Goal: Find specific page/section: Find specific page/section

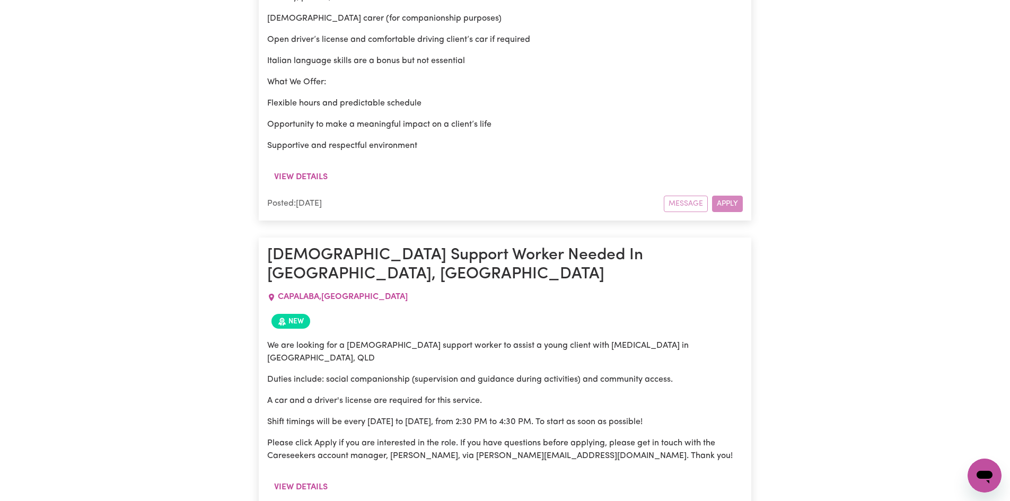
scroll to position [1167, 0]
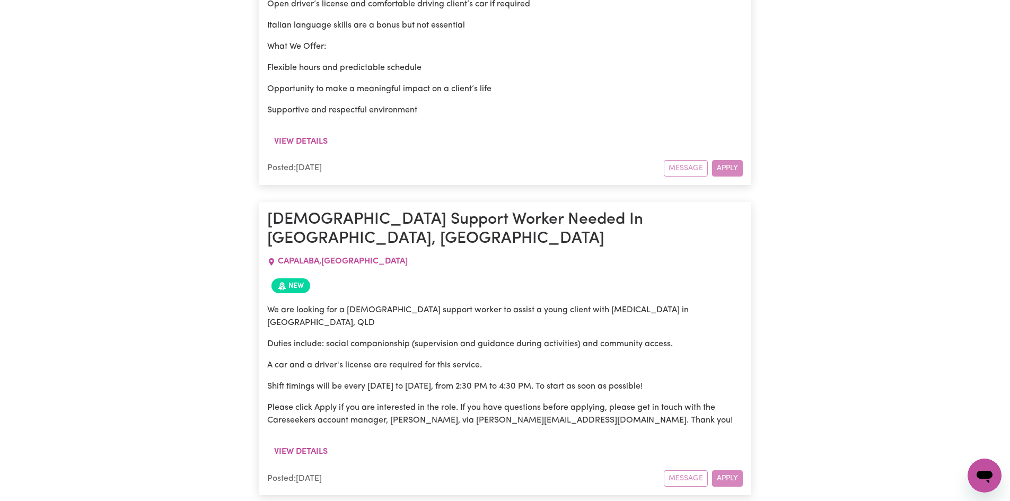
click at [677, 160] on div "Message Apply" at bounding box center [703, 168] width 79 height 16
click at [733, 160] on div "Message Apply" at bounding box center [703, 168] width 79 height 16
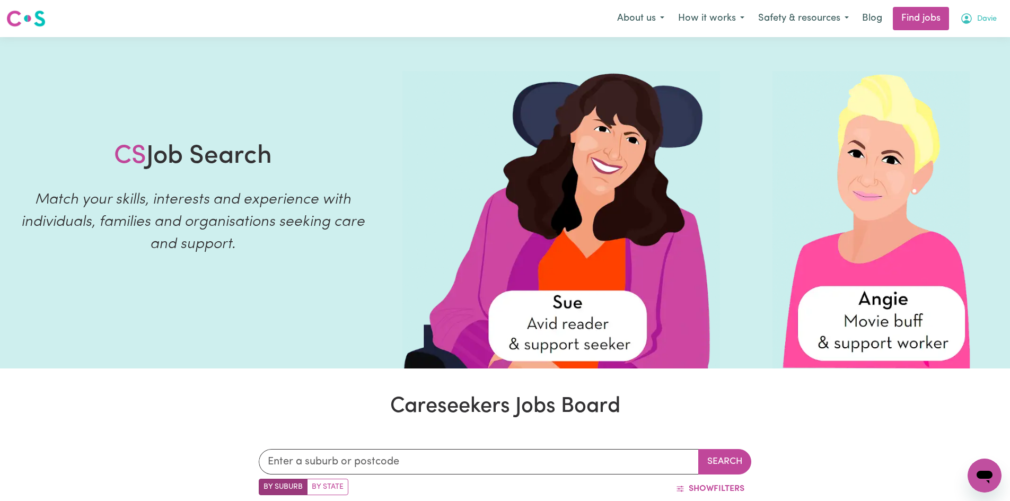
click at [979, 15] on span "Davie" at bounding box center [987, 19] width 20 height 12
click at [971, 59] on link "My Dashboard" at bounding box center [962, 61] width 84 height 20
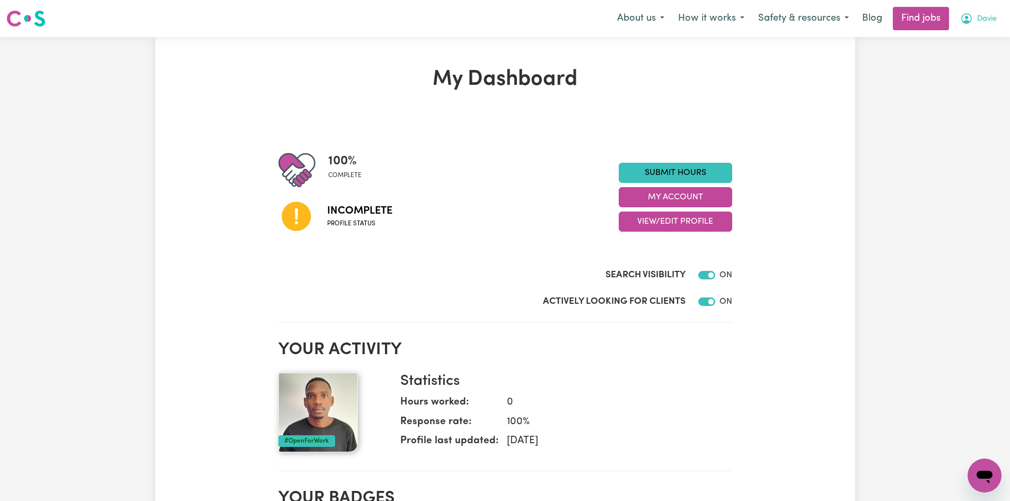
click at [979, 21] on span "Davie" at bounding box center [987, 19] width 20 height 12
click at [966, 44] on link "My Account" at bounding box center [962, 41] width 84 height 20
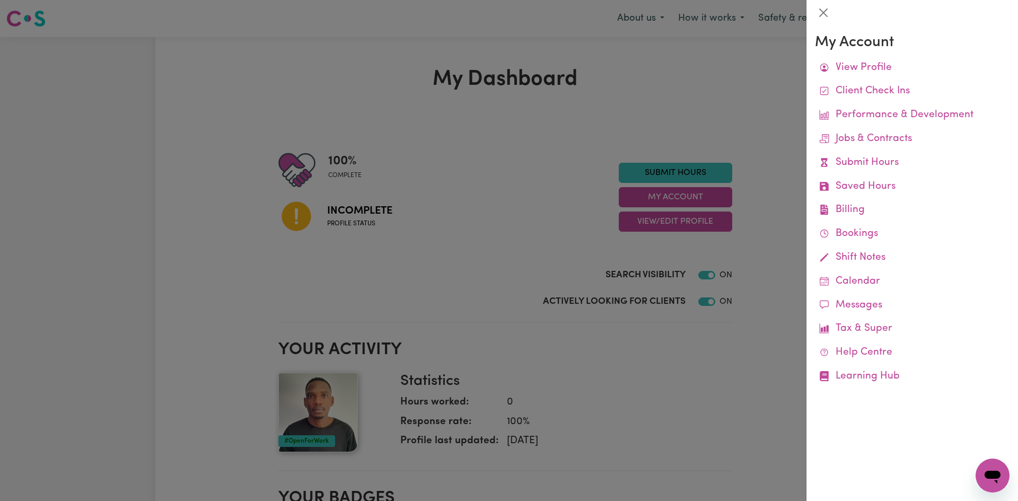
click at [685, 383] on div at bounding box center [509, 250] width 1018 height 501
